Goal: Information Seeking & Learning: Learn about a topic

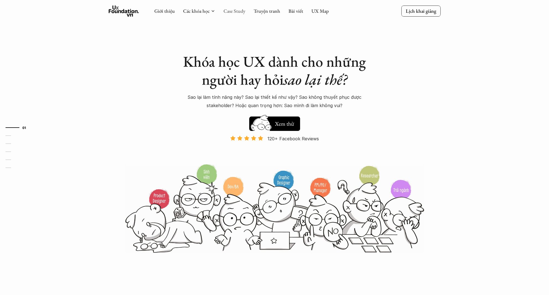
click at [242, 11] on link "Case Study" at bounding box center [234, 11] width 22 height 6
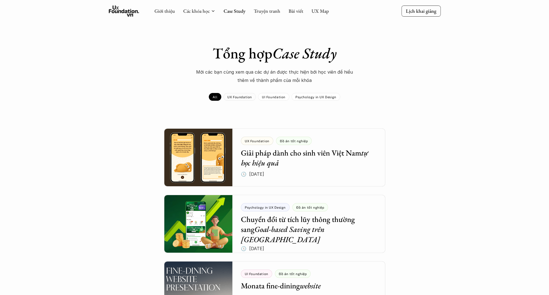
click at [246, 96] on p "UX Foundation" at bounding box center [239, 97] width 25 height 4
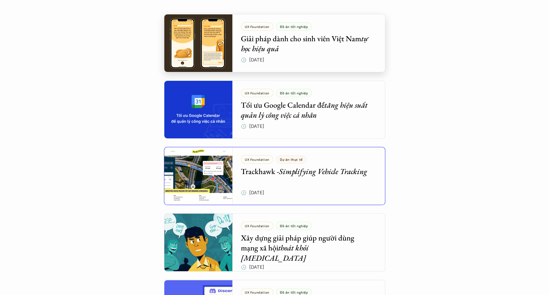
scroll to position [138, 0]
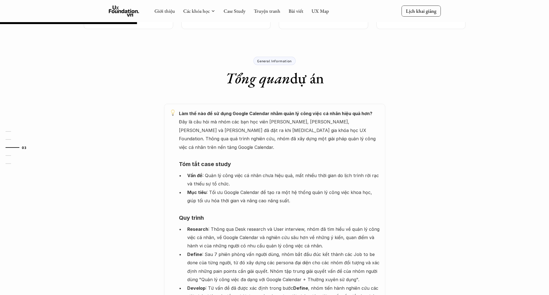
scroll to position [28, 0]
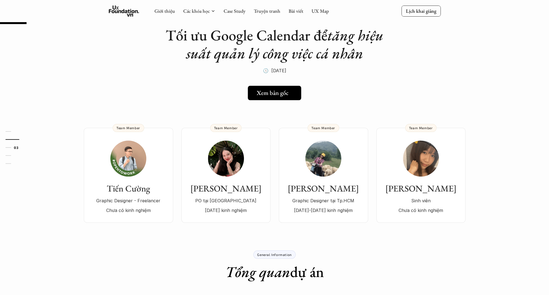
click at [276, 94] on h5 "Xem bản gốc" at bounding box center [272, 92] width 32 height 7
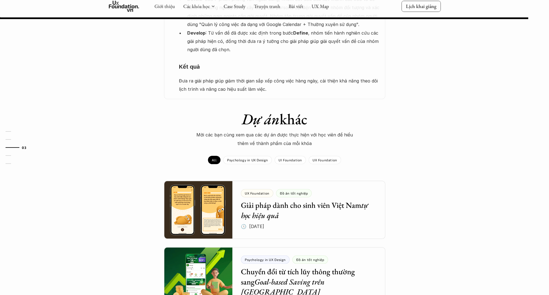
scroll to position [580, 0]
